Goal: Information Seeking & Learning: Learn about a topic

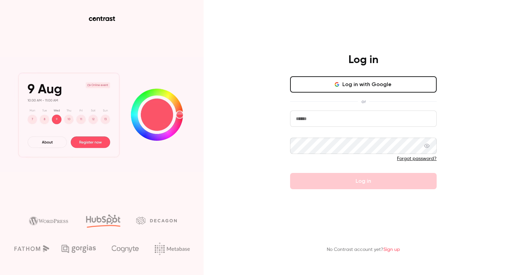
click at [346, 86] on button "Log in with Google" at bounding box center [363, 84] width 147 height 16
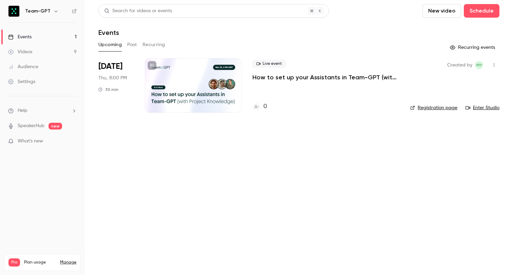
click at [151, 66] on icon at bounding box center [152, 65] width 4 height 4
click at [289, 77] on p "How to set up your Assistants in Team-GPT (with Project Knowledge)" at bounding box center [326, 77] width 147 height 8
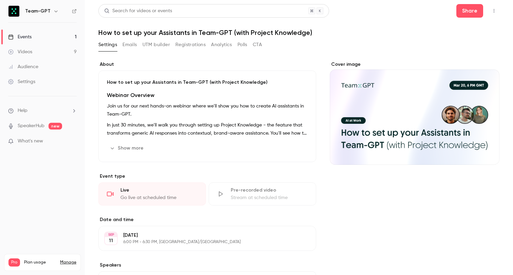
click at [196, 47] on button "Registrations" at bounding box center [190, 44] width 30 height 11
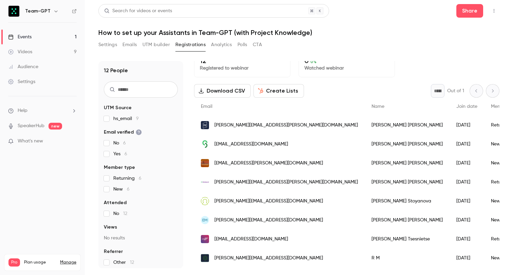
scroll to position [13, 0]
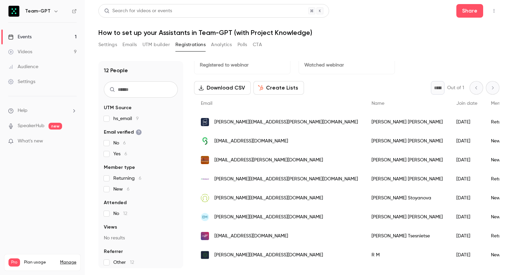
click at [113, 45] on button "Settings" at bounding box center [107, 44] width 19 height 11
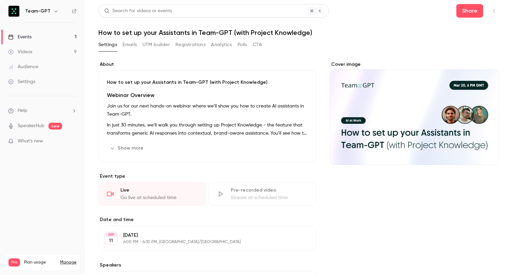
click at [59, 35] on link "Events 1" at bounding box center [42, 37] width 85 height 15
